Goal: Information Seeking & Learning: Learn about a topic

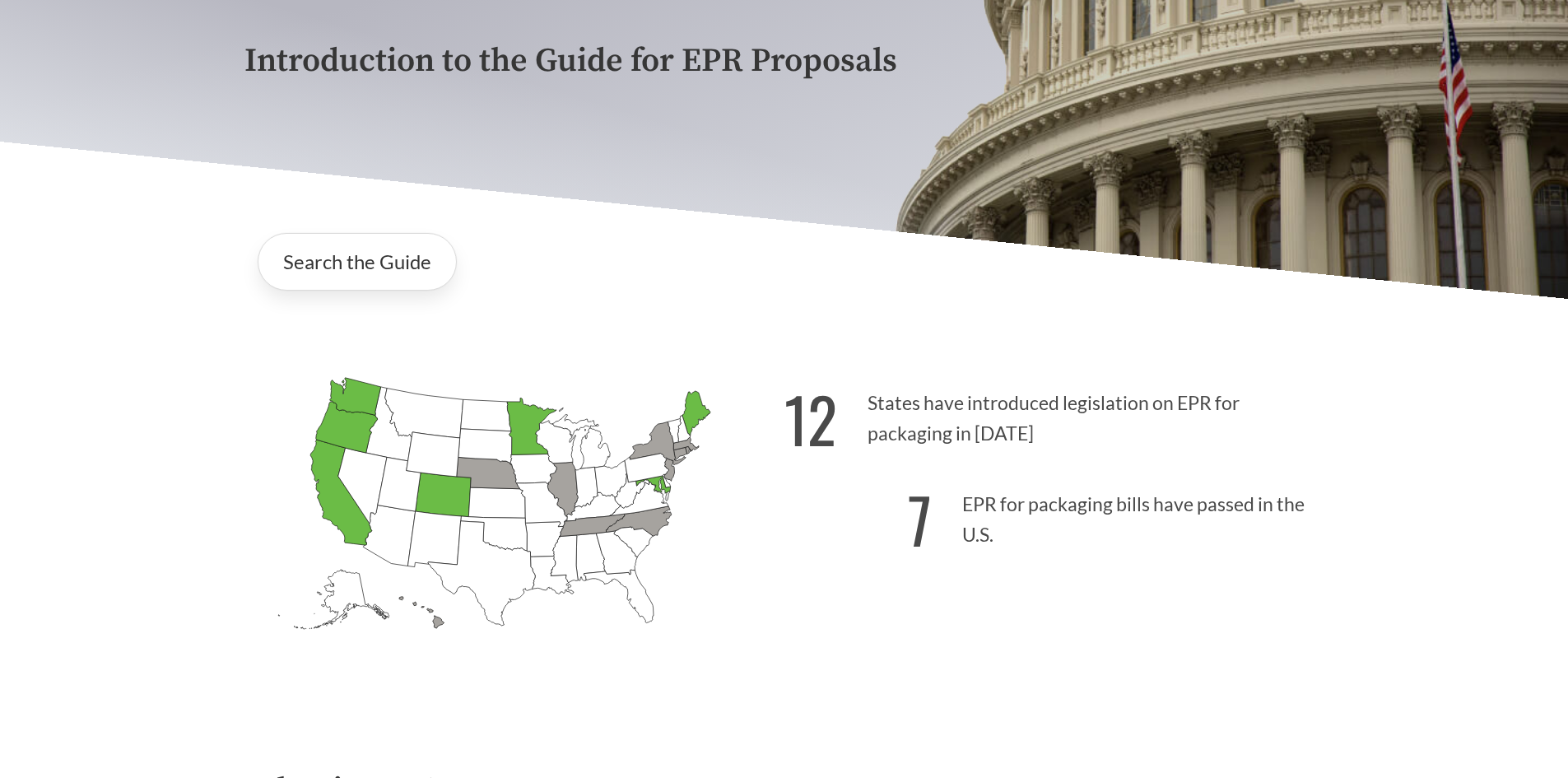
scroll to position [247, 0]
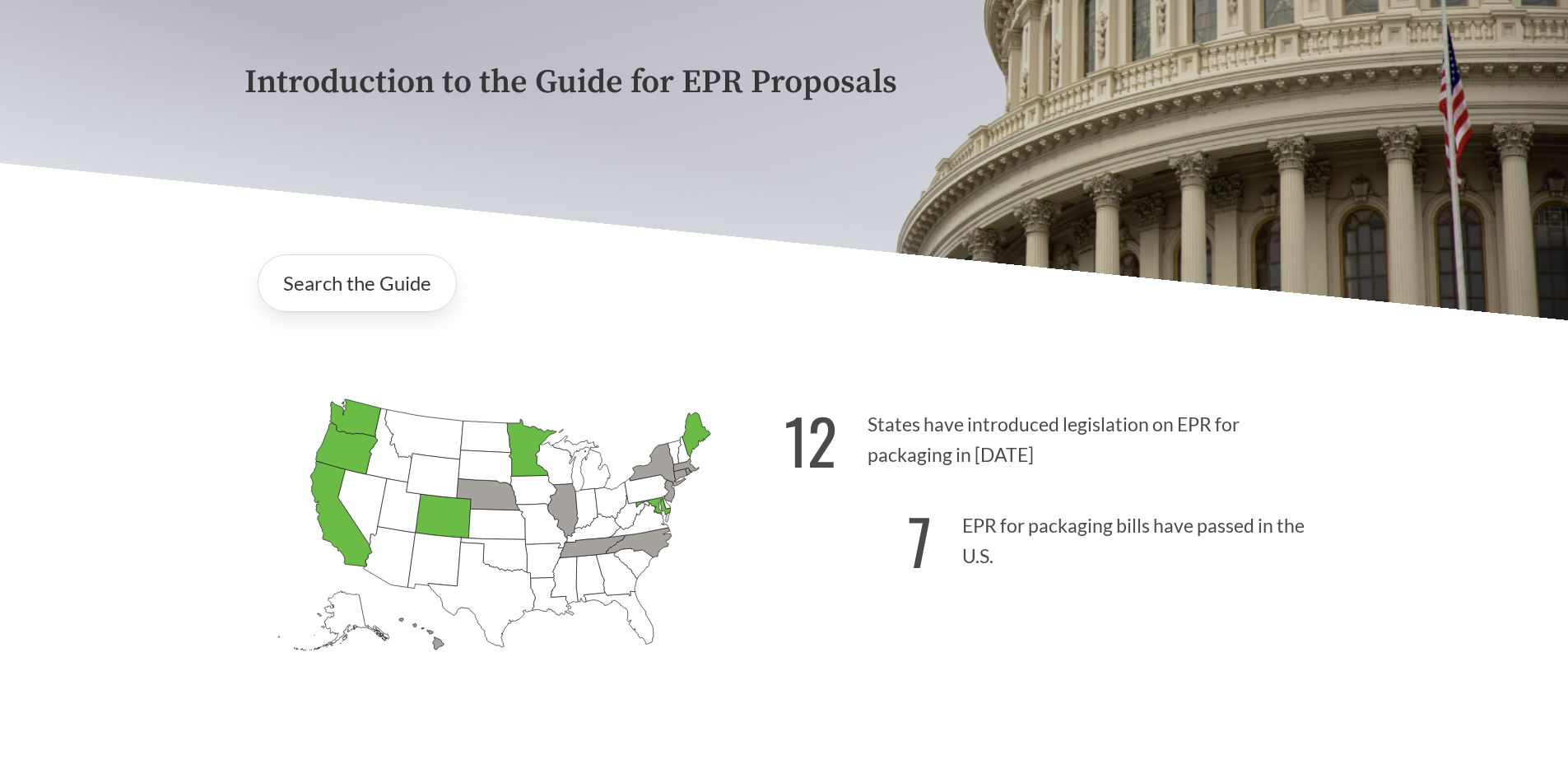
click at [362, 417] on icon "[US_STATE] Passed: 1" at bounding box center [355, 418] width 51 height 38
click at [364, 282] on link "Search the Guide" at bounding box center [357, 283] width 199 height 57
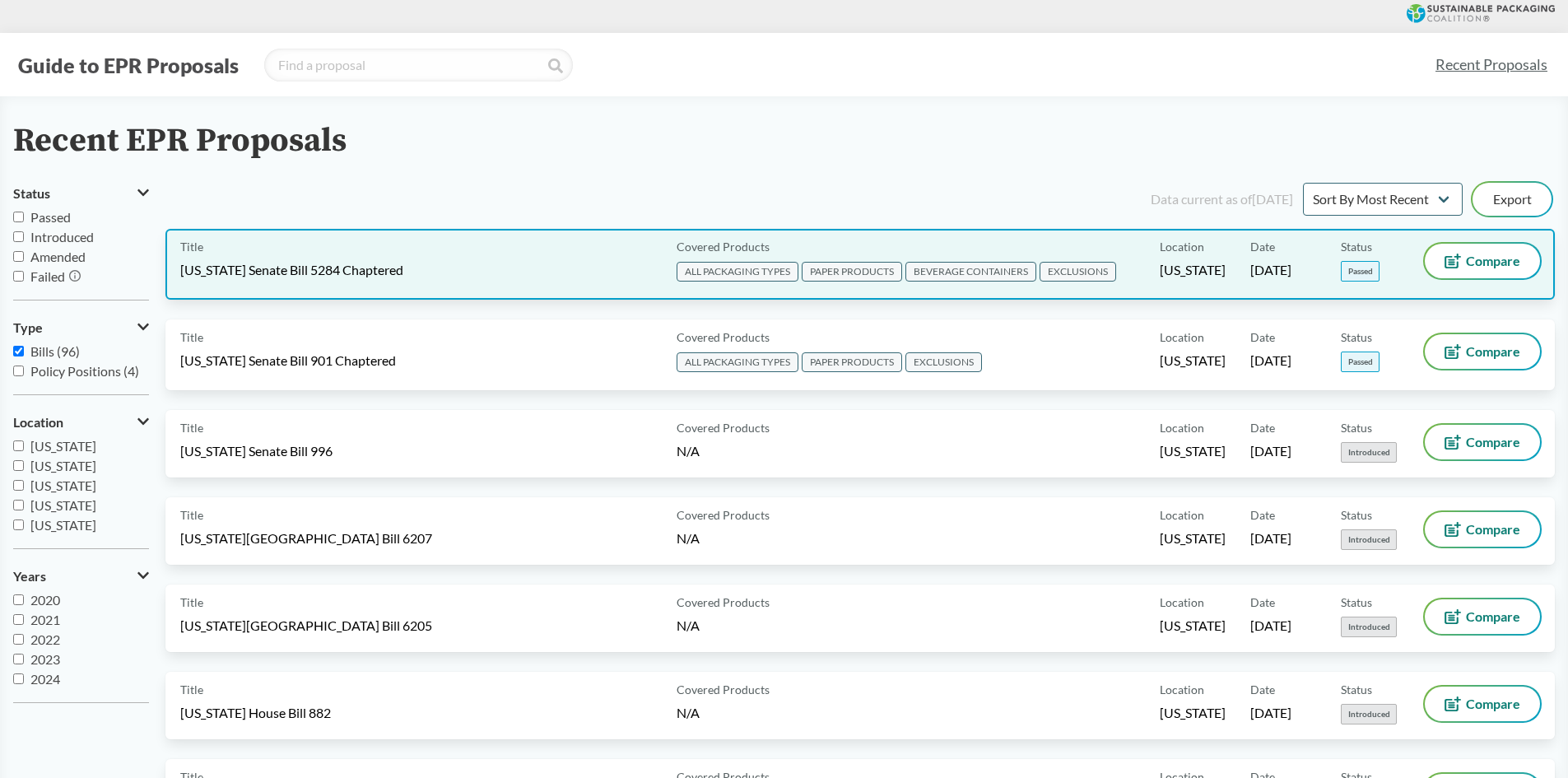
click at [1016, 251] on div "Covered Products ALL PACKAGING TYPES PAPER PRODUCTS BEVERAGE CONTAINERS EXCLUSI…" at bounding box center [916, 264] width 490 height 41
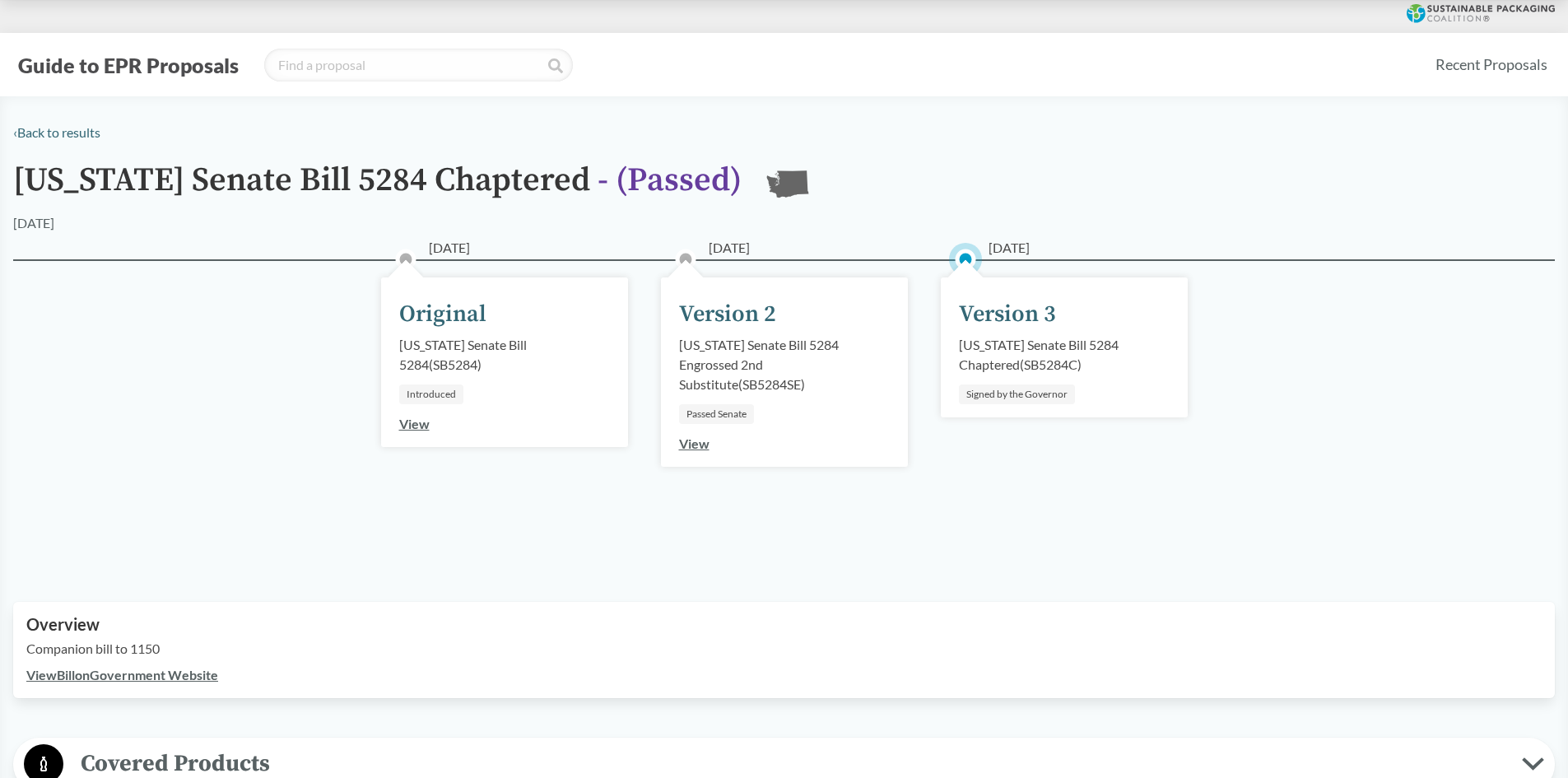
click at [1033, 315] on div "Version 3" at bounding box center [1008, 314] width 97 height 34
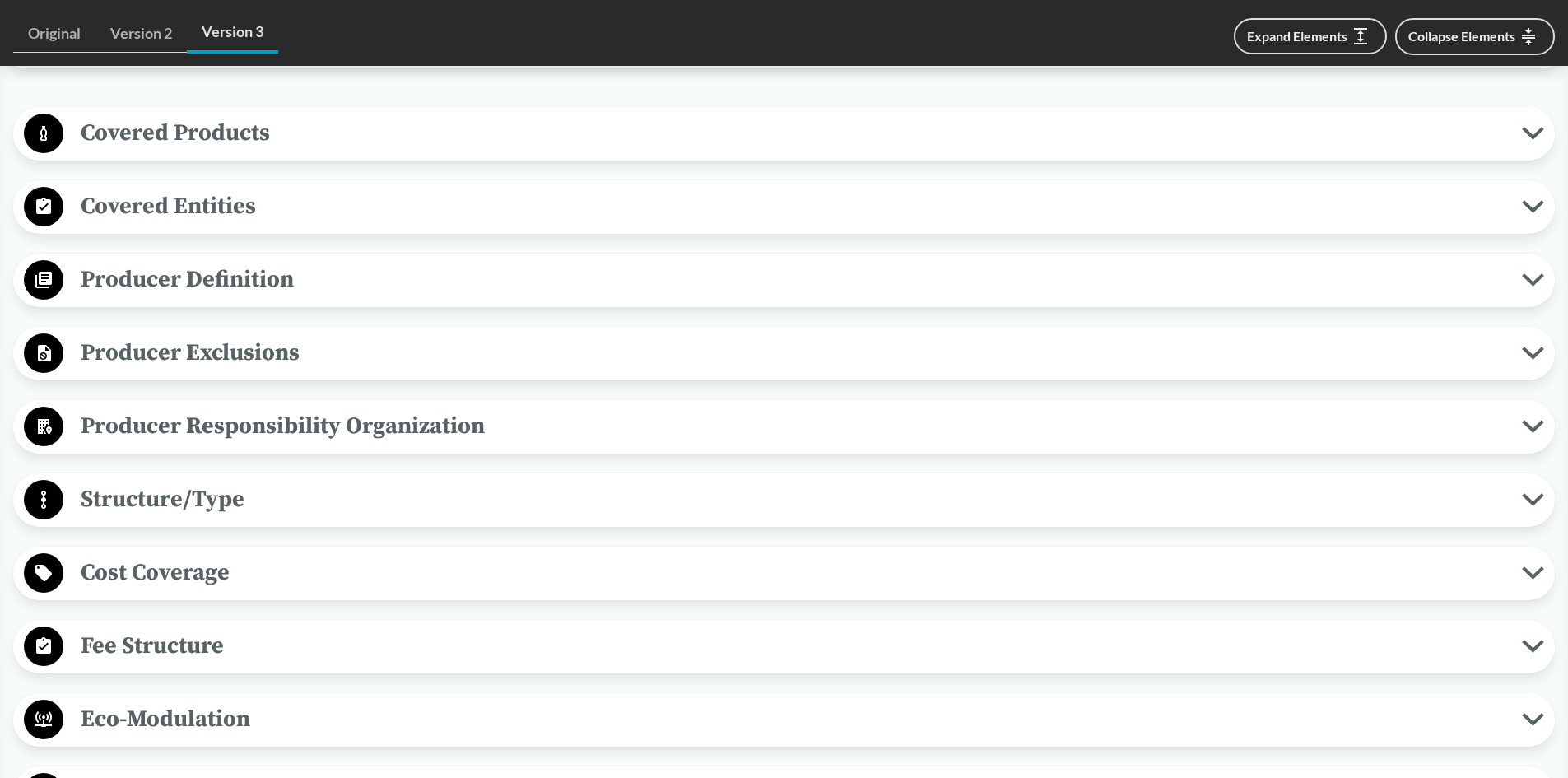
scroll to position [247, 0]
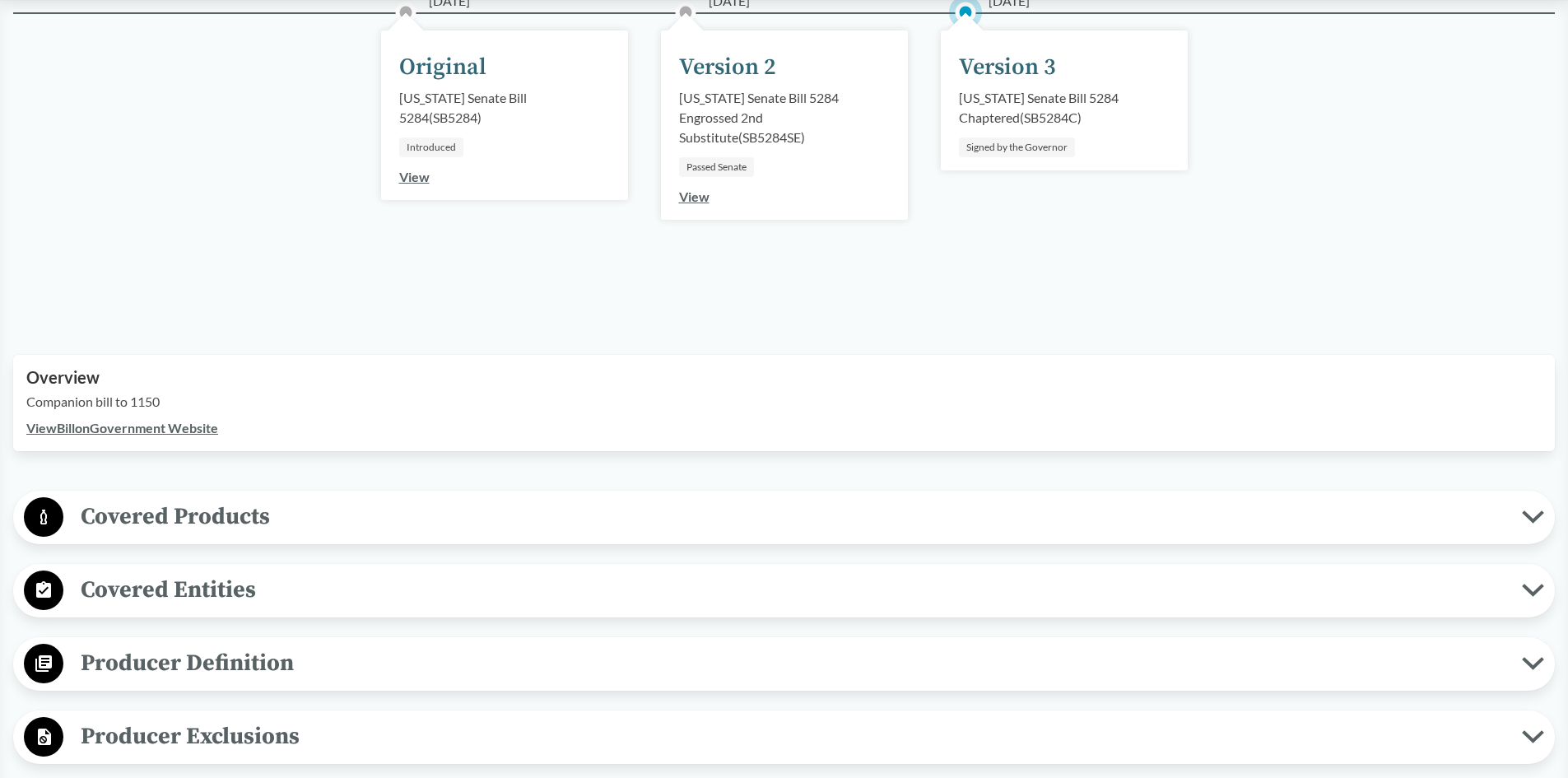
click at [79, 424] on link "View Bill on Government Website" at bounding box center [122, 428] width 192 height 15
